Goal: Information Seeking & Learning: Learn about a topic

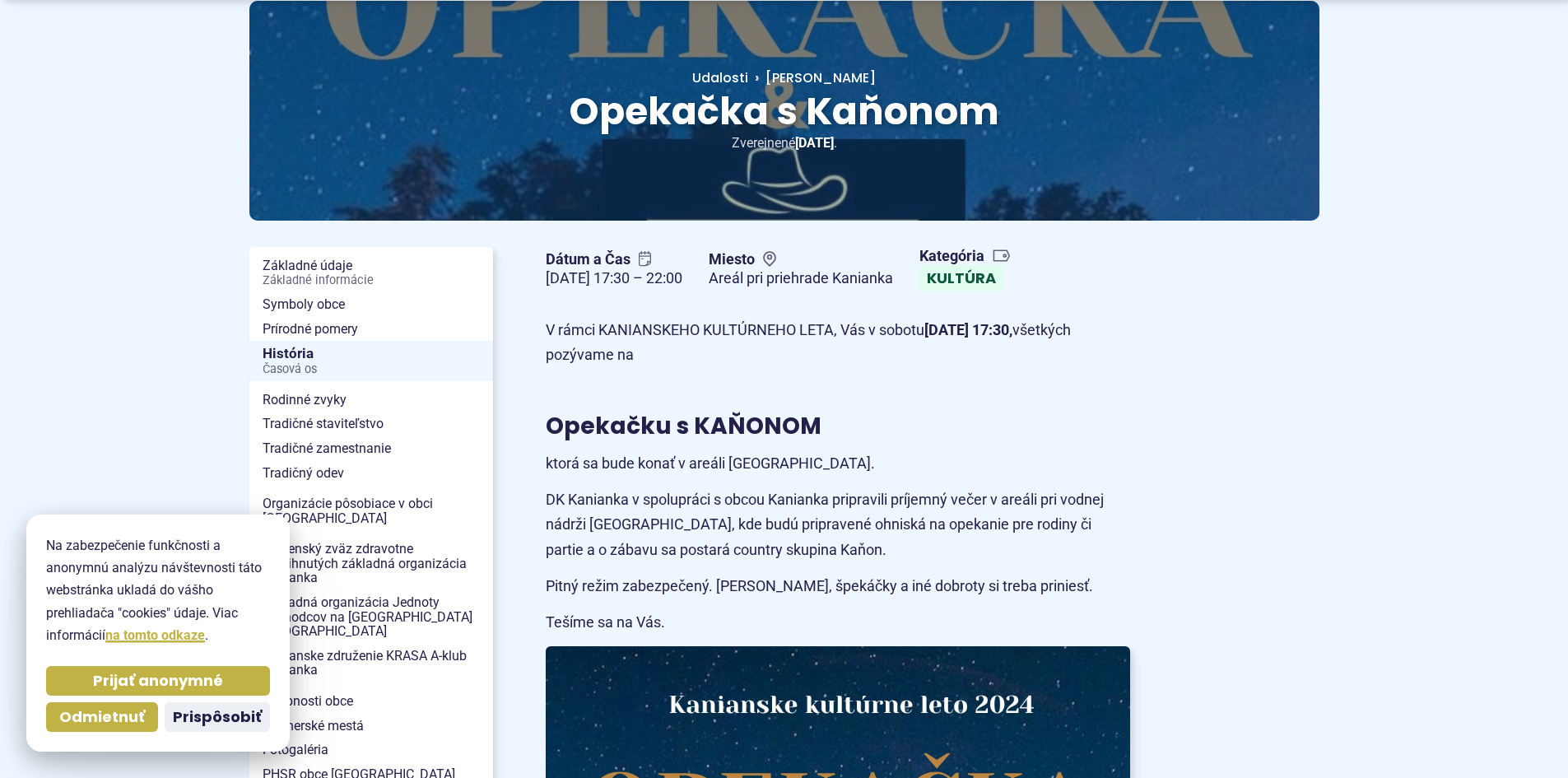
scroll to position [247, 0]
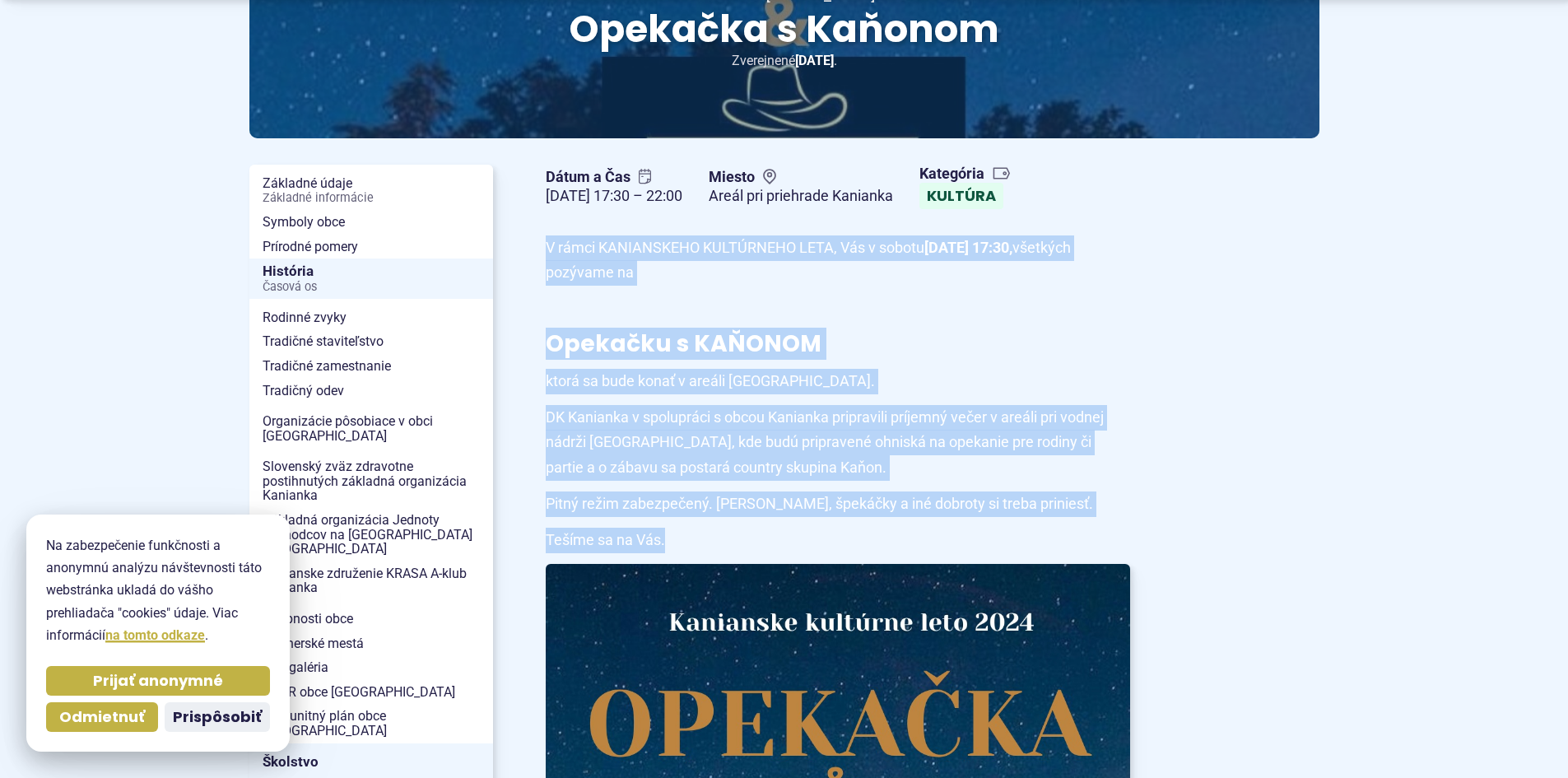
drag, startPoint x: 548, startPoint y: 243, endPoint x: 808, endPoint y: 522, distance: 381.4
copy article "V rámci KANIANSKEHO KULTÚRNEHO LETA, Vás v [DATE] 17:30, všetkých pozývame na O…"
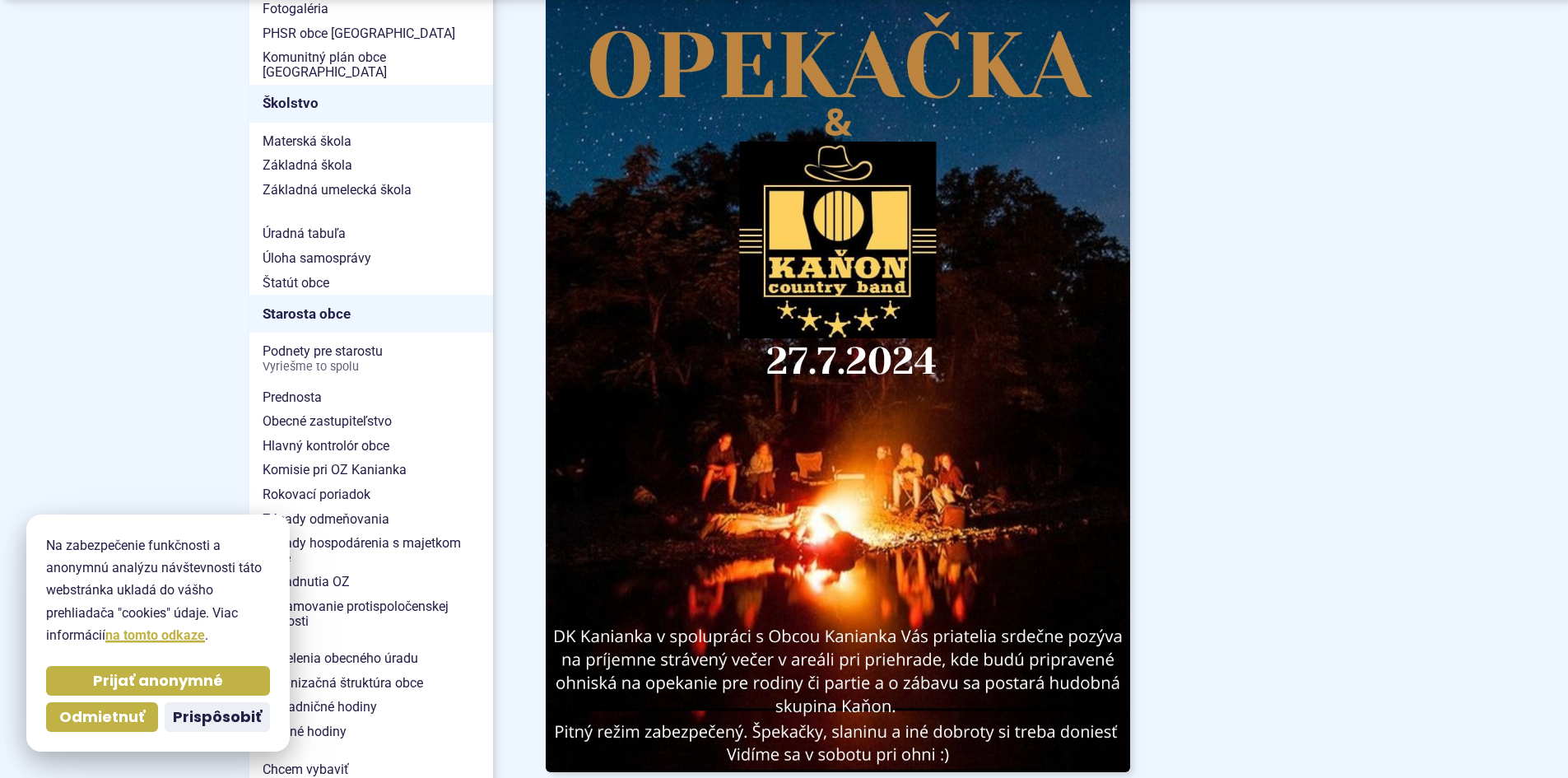
scroll to position [1235, 0]
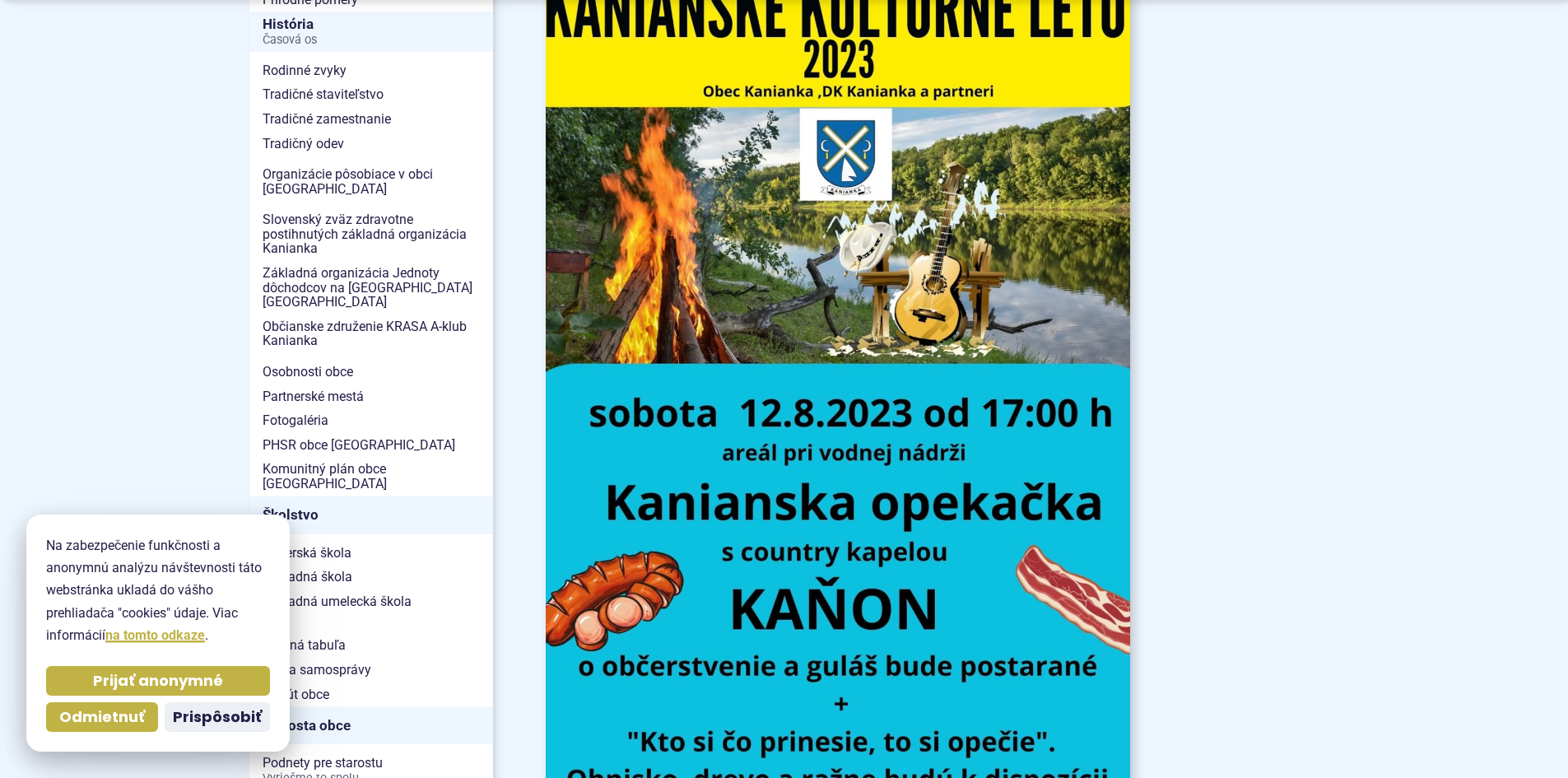
scroll to position [659, 0]
